Goal: Task Accomplishment & Management: Complete application form

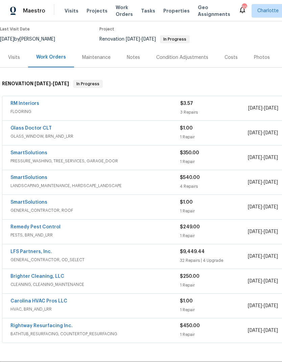
scroll to position [55, 0]
click at [46, 253] on link "LFS Partners, Inc." at bounding box center [31, 251] width 42 height 5
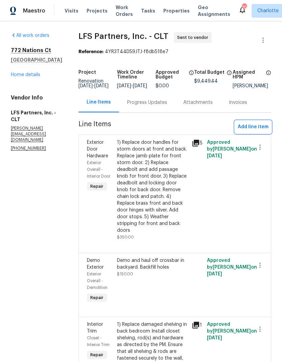
click at [258, 130] on span "Add line item" at bounding box center [253, 127] width 31 height 8
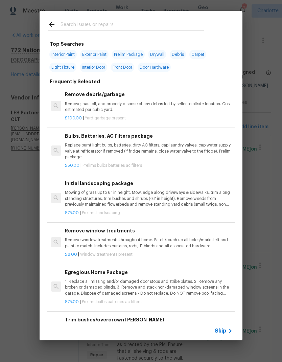
click at [96, 26] on input "text" at bounding box center [132, 25] width 143 height 10
type input "Closet"
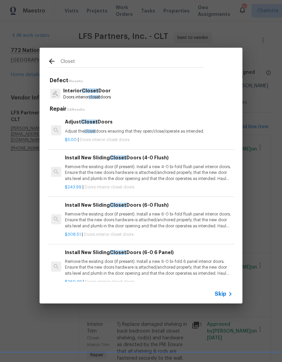
click at [80, 96] on p "Doors interior closet doors" at bounding box center [87, 97] width 48 height 6
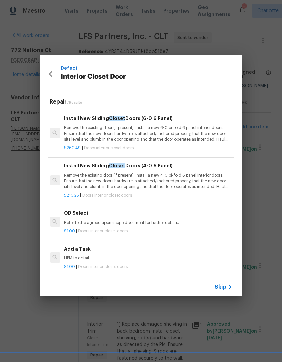
scroll to position [127, 1]
click at [75, 253] on div "Add a Task HPM to detail" at bounding box center [148, 254] width 168 height 16
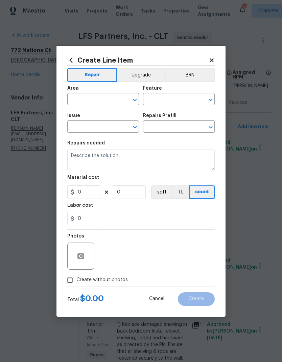
type input "Interior Door"
type input "Interior Closet Door"
type input "Add a Task $1.00"
type textarea "HPM to detail"
type input "1"
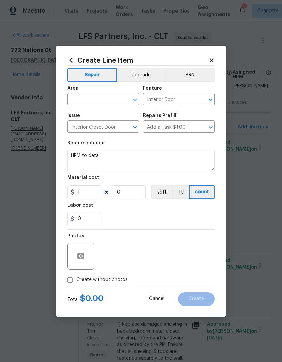
type input "1"
click at [84, 101] on input "text" at bounding box center [93, 100] width 53 height 10
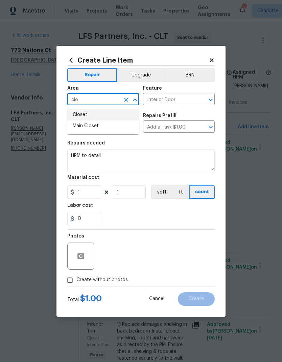
click at [81, 113] on li "Closet" at bounding box center [103, 114] width 72 height 11
type input "Closet"
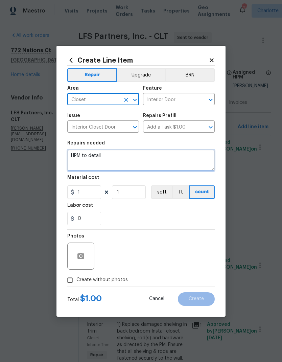
click at [82, 154] on textarea "HPM to detail" at bounding box center [141, 161] width 148 height 22
click at [77, 157] on textarea "HPM to detail" at bounding box center [141, 161] width 148 height 22
click at [77, 156] on textarea "HPM to detail" at bounding box center [141, 161] width 148 height 22
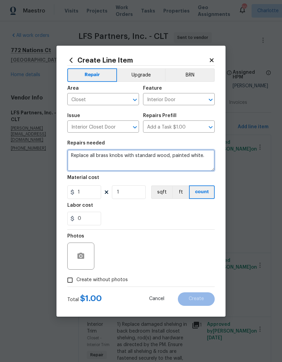
type textarea "Replace all brass knobs with standard wood, painted white."
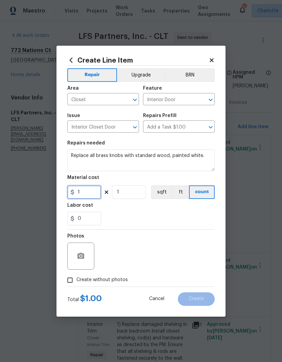
click at [88, 196] on input "1" at bounding box center [84, 192] width 34 height 14
click at [112, 223] on div "0" at bounding box center [141, 219] width 148 height 14
click at [74, 253] on button "button" at bounding box center [81, 256] width 16 height 16
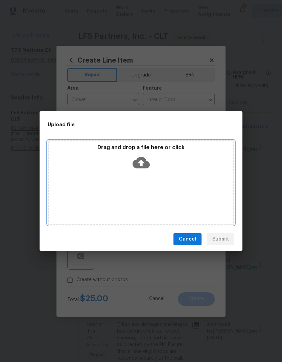
click at [79, 177] on div "Drag and drop a file here or click" at bounding box center [141, 182] width 187 height 85
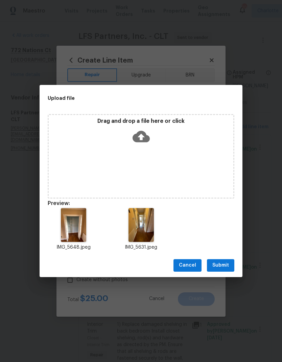
click at [227, 265] on span "Submit" at bounding box center [221, 265] width 17 height 8
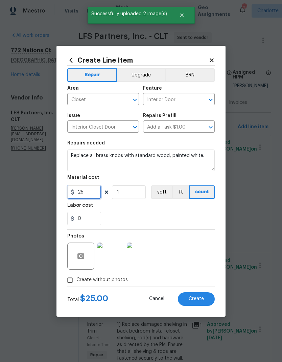
click at [88, 195] on input "25" at bounding box center [84, 192] width 34 height 14
type input "20"
click at [191, 215] on div "0" at bounding box center [141, 219] width 148 height 14
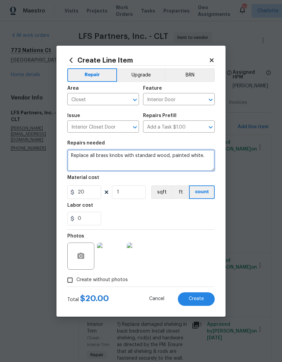
click at [114, 153] on textarea "Replace all brass knobs with standard wood, painted white." at bounding box center [141, 161] width 148 height 22
click at [111, 153] on textarea "Replace all brass knobs with standard wood, painted white." at bounding box center [141, 161] width 148 height 22
click at [108, 153] on textarea "Replace all brass knobs with standard wood, painted white." at bounding box center [141, 161] width 148 height 22
click at [109, 156] on textarea "Replace all brass knobs with standard wood, painted white." at bounding box center [141, 161] width 148 height 22
click at [107, 158] on textarea "Replace all brass closet door knobs with standard wood, painted white." at bounding box center [141, 161] width 148 height 22
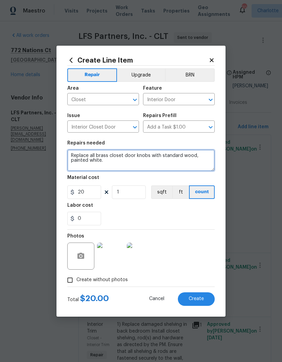
click at [111, 155] on textarea "Replace all brass closet door knobs with standard wood, painted white." at bounding box center [141, 161] width 148 height 22
type textarea "Replace all brass bifold closet door knobs with standard wood, painted white."
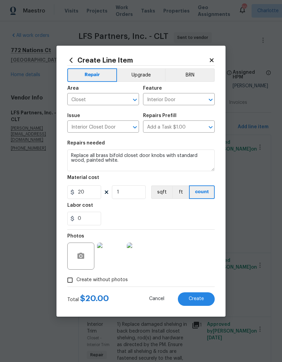
click at [191, 224] on div "0" at bounding box center [141, 219] width 148 height 14
click at [201, 295] on button "Create" at bounding box center [196, 299] width 37 height 14
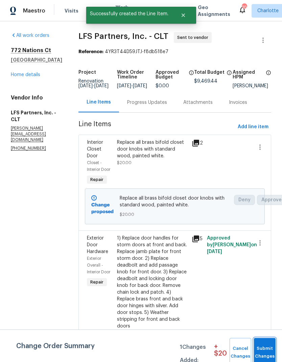
click at [270, 351] on span "Submit Changes" at bounding box center [265, 353] width 15 height 16
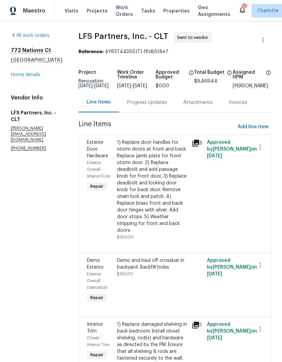
click at [17, 72] on link "Home details" at bounding box center [25, 74] width 29 height 5
